Goal: Task Accomplishment & Management: Complete application form

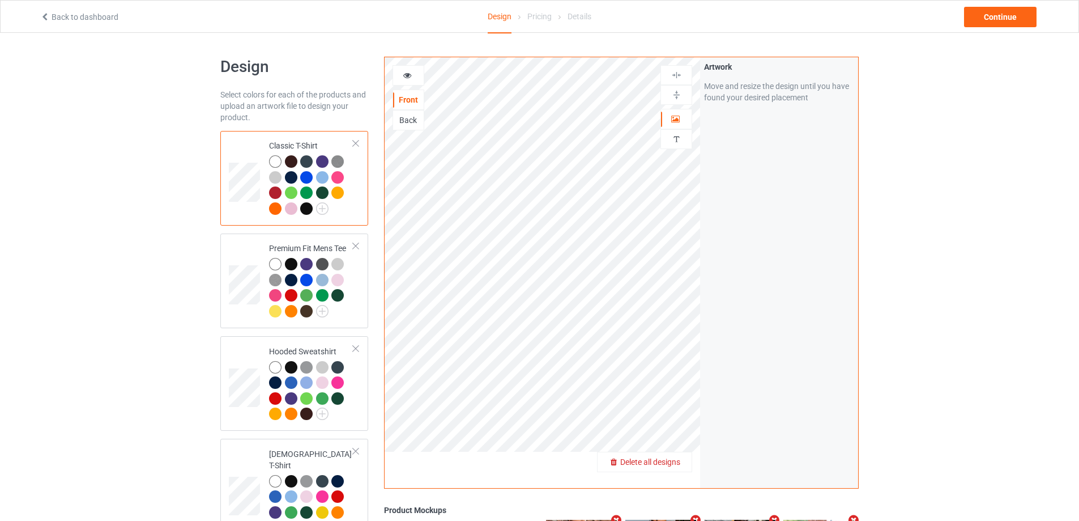
click at [667, 464] on span "Delete all designs" at bounding box center [650, 461] width 60 height 9
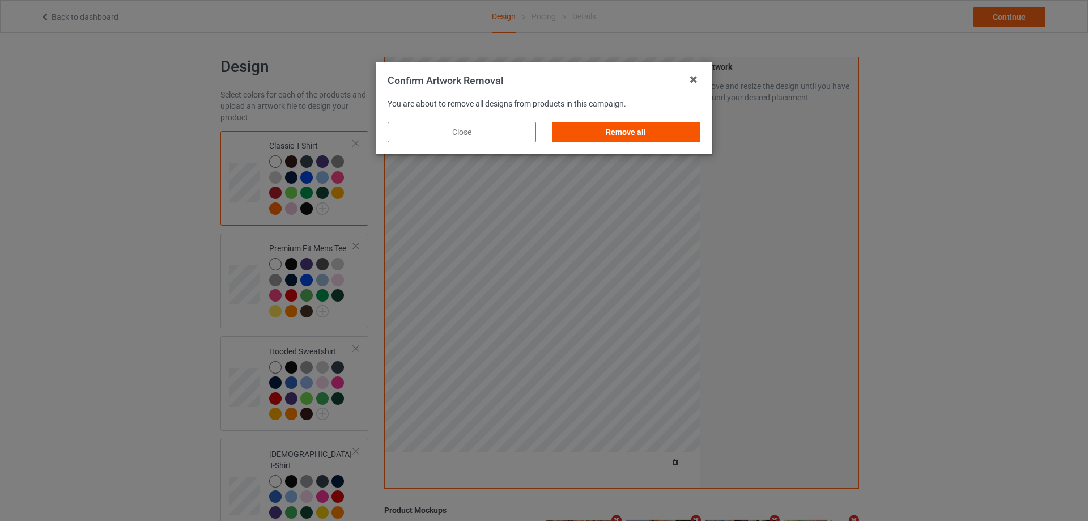
click at [679, 137] on div "Remove all" at bounding box center [626, 132] width 148 height 20
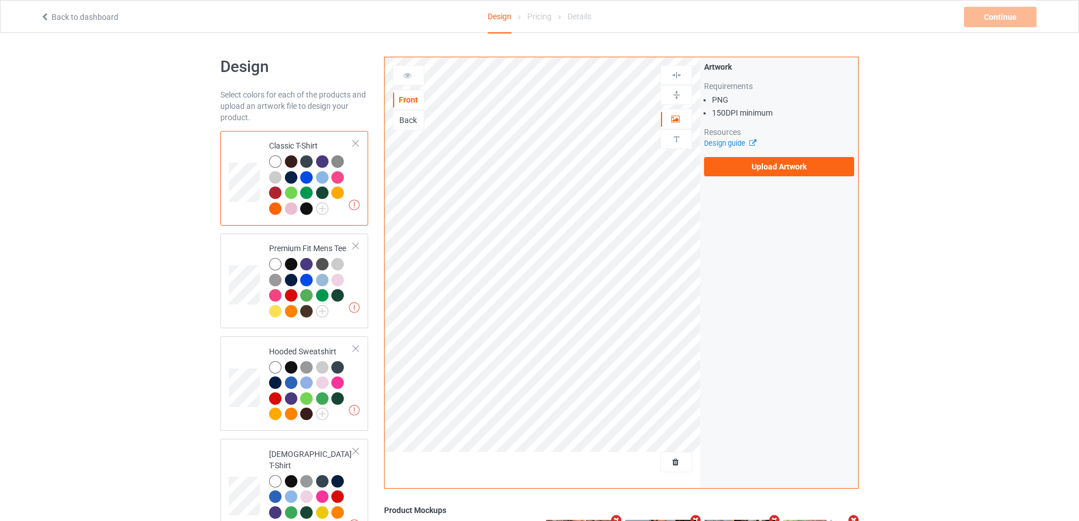
drag, startPoint x: 787, startPoint y: 182, endPoint x: 787, endPoint y: 173, distance: 9.1
click at [787, 182] on div "Artwork Requirements PNG 150 DPI minimum Resources Design guide Upload Artwork" at bounding box center [779, 272] width 158 height 431
click at [787, 173] on label "Upload Artwork" at bounding box center [779, 166] width 150 height 19
click at [0, 0] on input "Upload Artwork" at bounding box center [0, 0] width 0 height 0
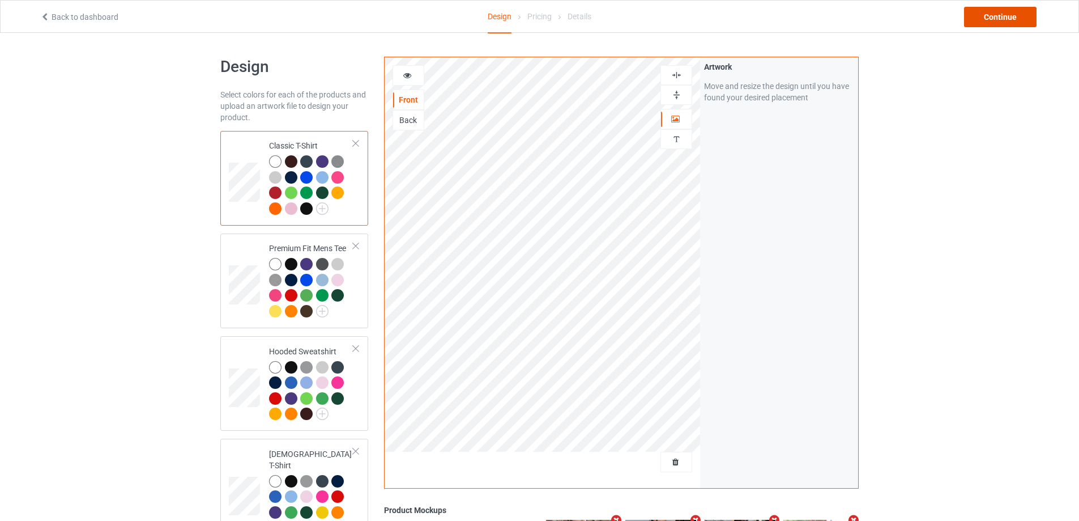
click at [1009, 16] on div "Continue" at bounding box center [1000, 17] width 73 height 20
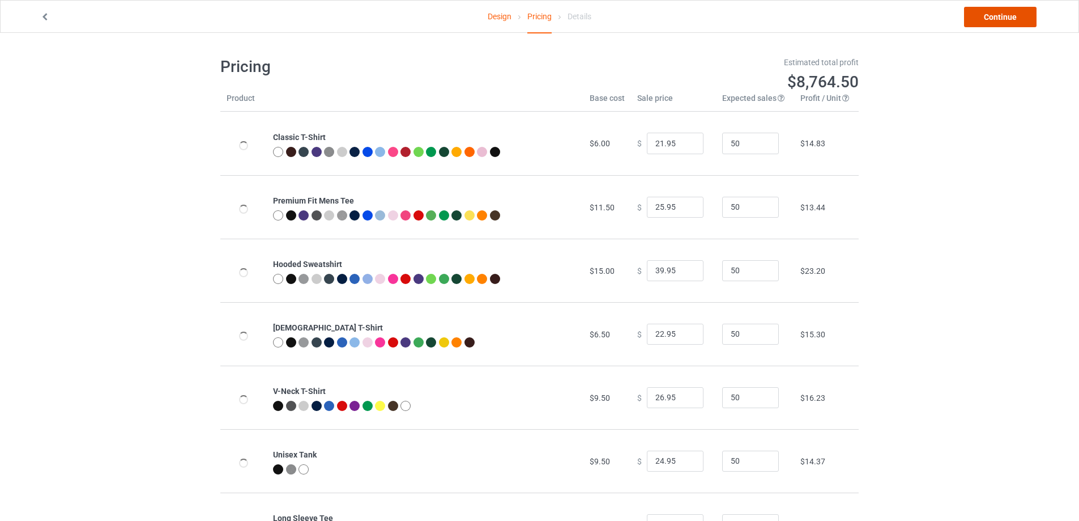
click at [1008, 16] on link "Continue" at bounding box center [1000, 17] width 73 height 20
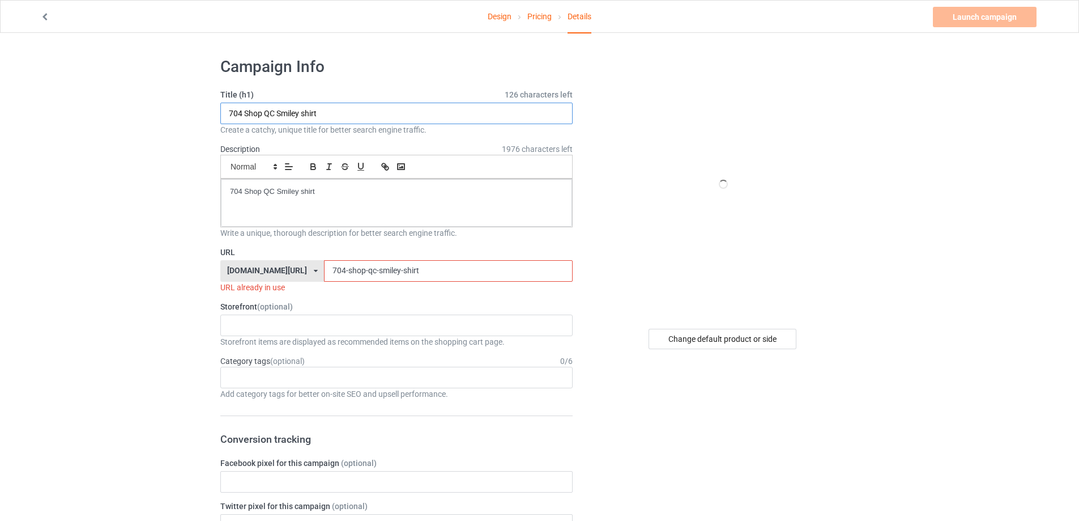
drag, startPoint x: 233, startPoint y: 119, endPoint x: 109, endPoint y: 130, distance: 125.1
paste input "Not For the Weak"
type input "Not For the Weak shirt"
drag, startPoint x: 304, startPoint y: 198, endPoint x: 104, endPoint y: 198, distance: 200.6
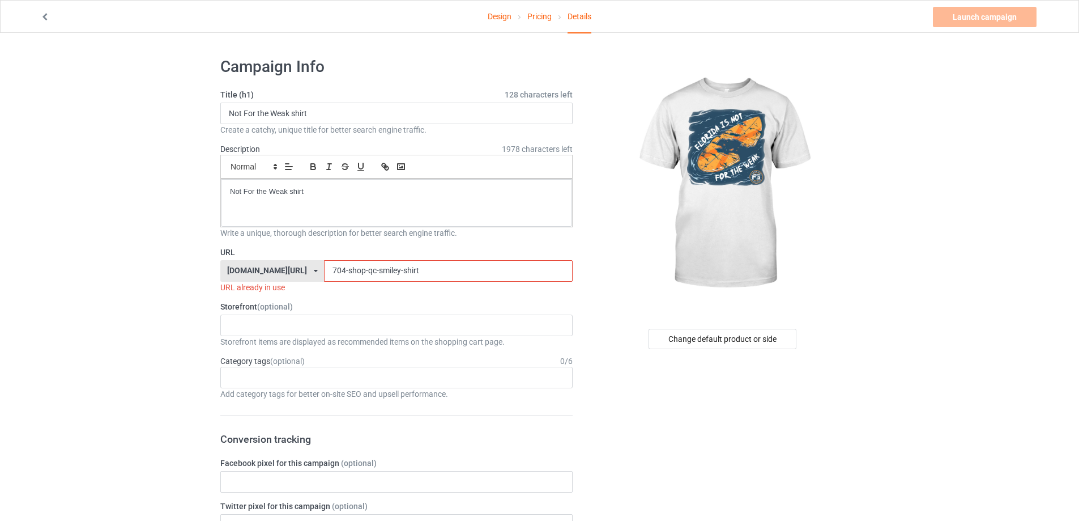
drag, startPoint x: 422, startPoint y: 269, endPoint x: 227, endPoint y: 274, distance: 194.4
click at [227, 274] on div "[DOMAIN_NAME][URL] [DOMAIN_NAME][URL] [DOMAIN_NAME][URL] 5cd2f964b197f721e1cad2…" at bounding box center [396, 271] width 352 height 22
paste input "not-for-the-weak"
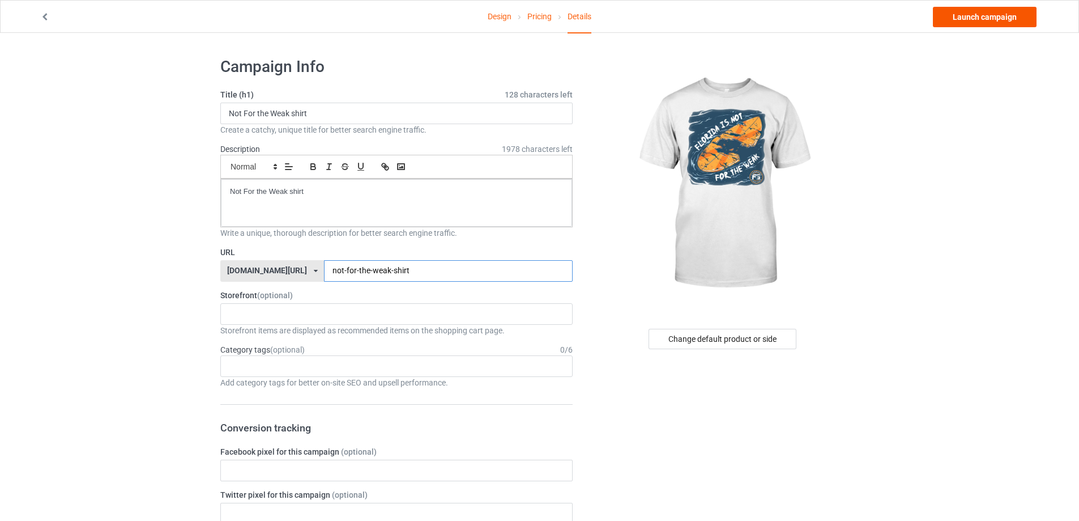
type input "not-for-the-weak-shirt"
click at [980, 16] on link "Launch campaign" at bounding box center [985, 17] width 104 height 20
